Goal: Navigation & Orientation: Find specific page/section

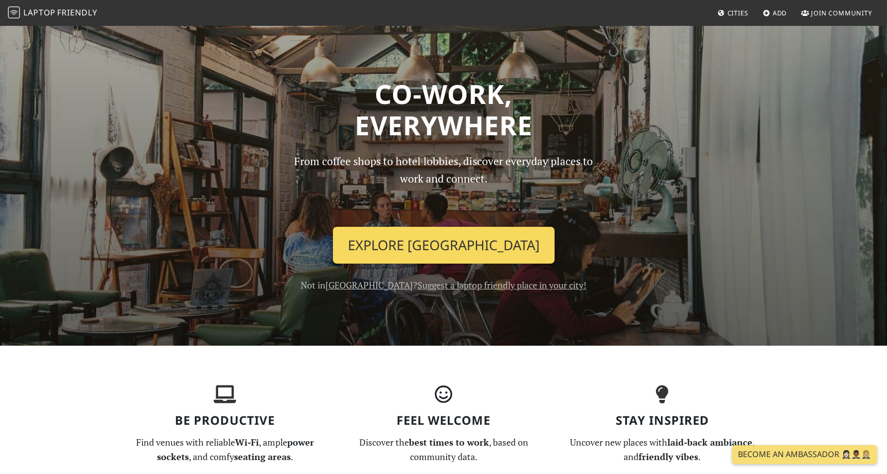
click at [408, 250] on link "Explore Singapore" at bounding box center [444, 245] width 222 height 37
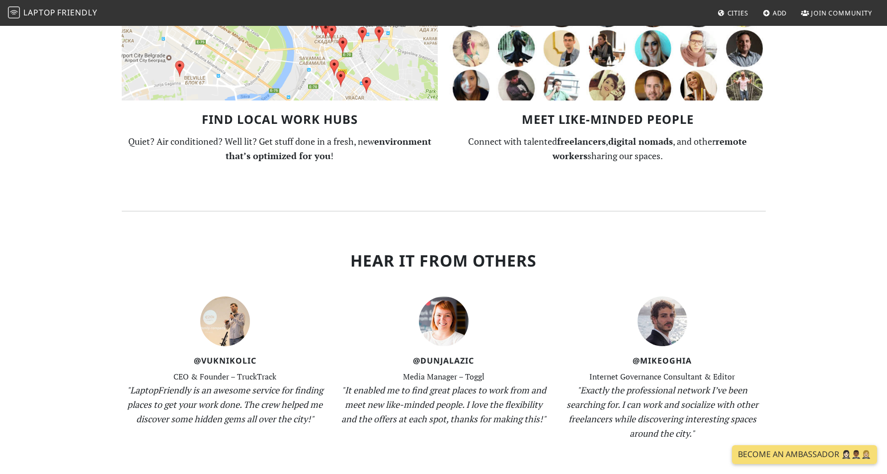
scroll to position [875, 0]
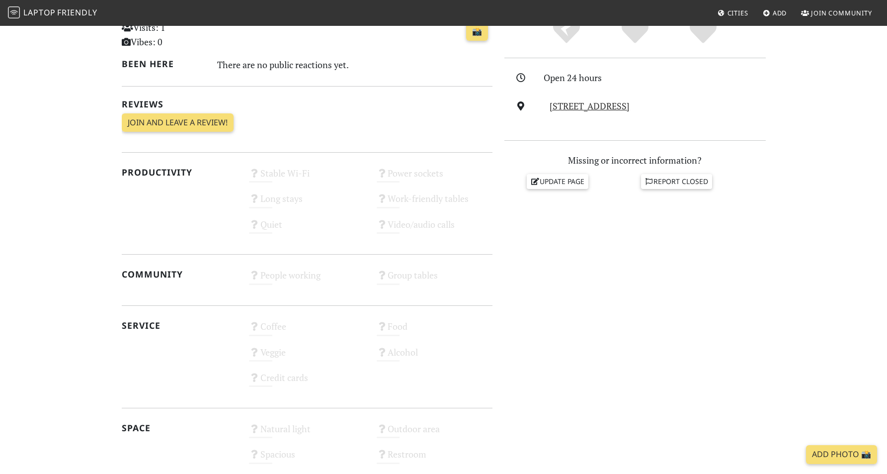
scroll to position [465, 0]
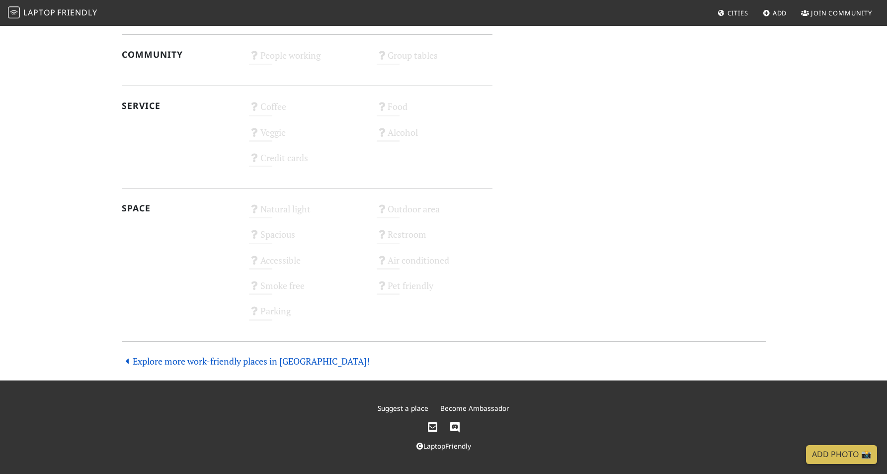
click at [220, 363] on link "Explore more work-friendly places in [GEOGRAPHIC_DATA]!" at bounding box center [246, 361] width 249 height 12
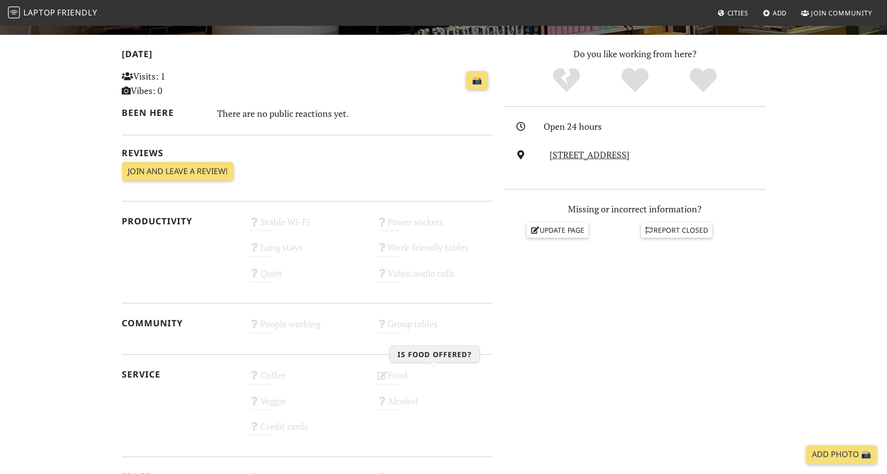
scroll to position [0, 0]
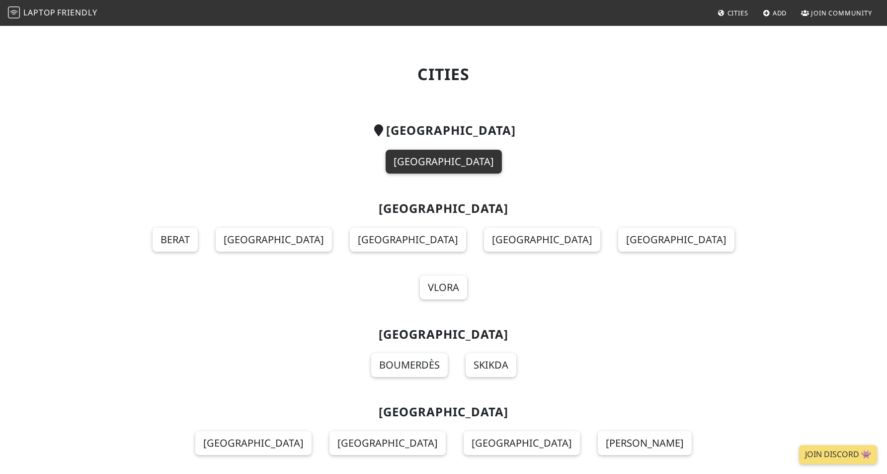
click at [451, 165] on link "Singapore" at bounding box center [444, 162] width 116 height 24
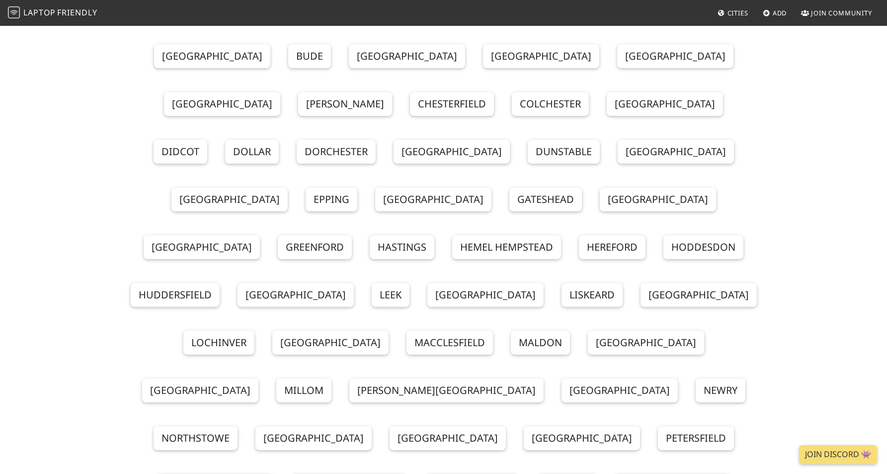
scroll to position [11779, 0]
